Goal: Browse casually: Explore the website without a specific task or goal

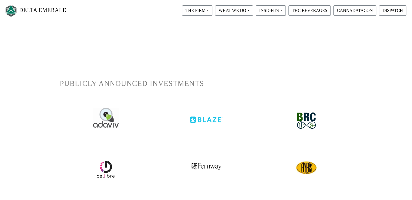
click at [109, 120] on img at bounding box center [106, 118] width 26 height 20
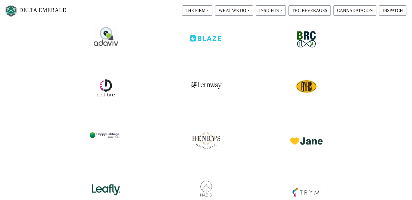
scroll to position [27, 0]
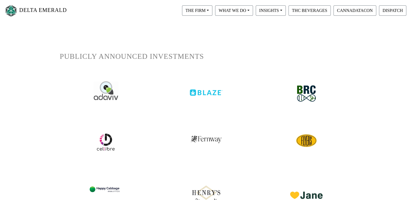
click at [213, 98] on div at bounding box center [206, 88] width 92 height 25
click at [207, 93] on img at bounding box center [206, 88] width 34 height 15
click at [294, 90] on img at bounding box center [306, 94] width 28 height 26
click at [109, 146] on img at bounding box center [106, 142] width 20 height 20
click at [203, 140] on img at bounding box center [206, 137] width 33 height 14
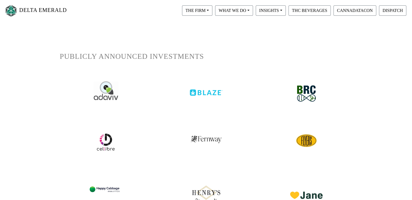
click at [346, 150] on div at bounding box center [306, 140] width 92 height 33
click at [290, 140] on div at bounding box center [306, 140] width 92 height 33
click at [300, 139] on img at bounding box center [306, 140] width 23 height 23
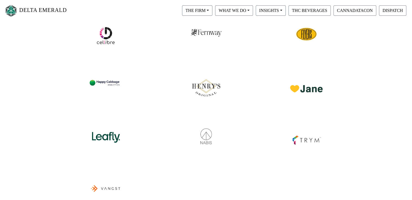
scroll to position [136, 0]
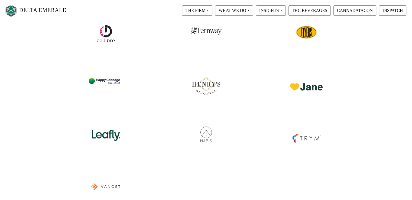
click at [105, 83] on img at bounding box center [106, 79] width 34 height 21
click at [205, 85] on img at bounding box center [206, 83] width 34 height 28
click at [294, 83] on img at bounding box center [306, 80] width 34 height 22
click at [112, 139] on img at bounding box center [106, 132] width 34 height 24
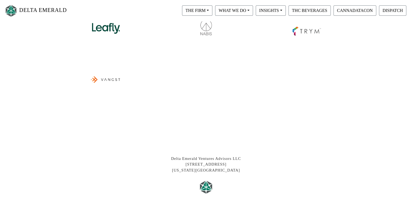
scroll to position [244, 0]
click at [207, 27] on img at bounding box center [206, 24] width 34 height 24
click at [293, 27] on img at bounding box center [306, 25] width 34 height 26
click at [105, 79] on img at bounding box center [106, 78] width 34 height 36
